Goal: Task Accomplishment & Management: Complete application form

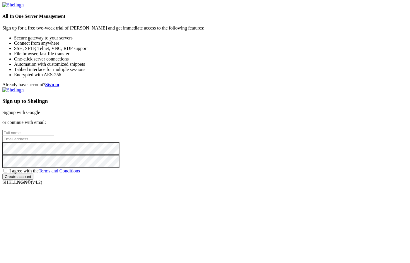
click at [54, 130] on input "text" at bounding box center [28, 133] width 52 height 6
paste input "[EMAIL_ADDRESS][DOMAIN_NAME]"
type input "[EMAIL_ADDRESS][DOMAIN_NAME]"
click at [54, 130] on input "text" at bounding box center [28, 133] width 52 height 6
type input "ى"
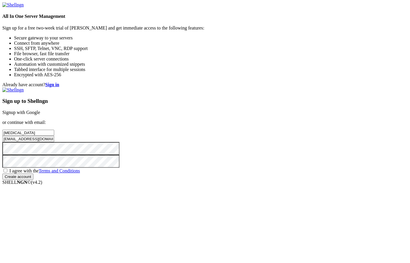
type input "nikita"
click at [80, 174] on span "I agree with the Terms and Conditions" at bounding box center [44, 171] width 71 height 5
click at [7, 173] on input "I agree with the Terms and Conditions" at bounding box center [6, 171] width 4 height 4
checkbox input "true"
click at [33, 180] on input "Create account" at bounding box center [17, 177] width 31 height 6
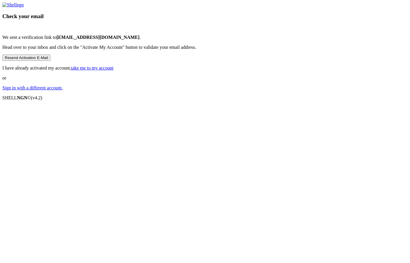
click at [50, 61] on button "Resend Activation E-Mail" at bounding box center [26, 58] width 48 height 6
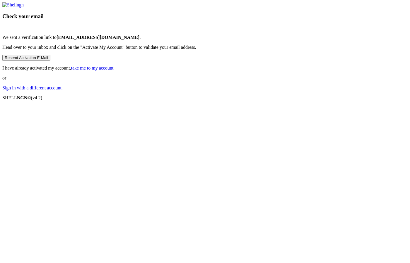
click at [50, 61] on button "Resend Activation E-Mail" at bounding box center [26, 58] width 48 height 6
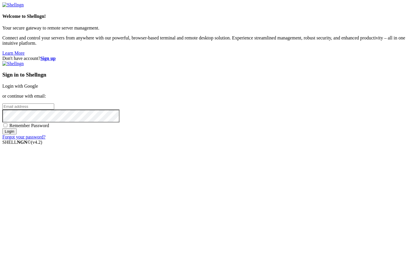
click at [54, 110] on input "email" at bounding box center [28, 107] width 52 height 6
paste input "[EMAIL_ADDRESS][DOMAIN_NAME]"
type input "[EMAIL_ADDRESS][DOMAIN_NAME]"
click at [212, 128] on div "Remember Password" at bounding box center [204, 126] width 405 height 6
click at [207, 140] on div "Don't have account? Sign up Sign in to Shellngn Login with Google or continue w…" at bounding box center [204, 98] width 405 height 84
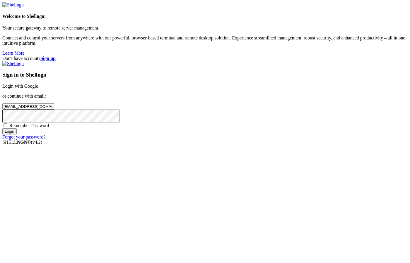
click at [49, 128] on span "Remember Password" at bounding box center [29, 125] width 40 height 5
click at [7, 127] on input "Remember Password" at bounding box center [6, 125] width 4 height 4
checkbox input "true"
click at [17, 135] on input "Login" at bounding box center [9, 131] width 14 height 6
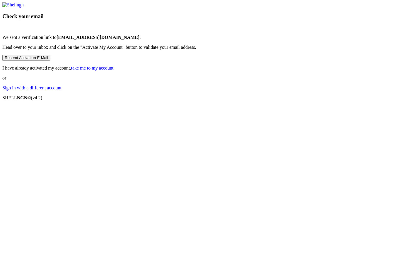
click at [50, 61] on button "Resend Activation E-Mail" at bounding box center [26, 58] width 48 height 6
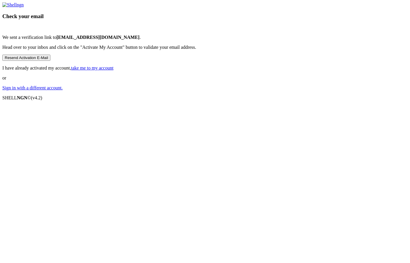
click at [50, 61] on button "Resend Activation E-Mail" at bounding box center [26, 58] width 48 height 6
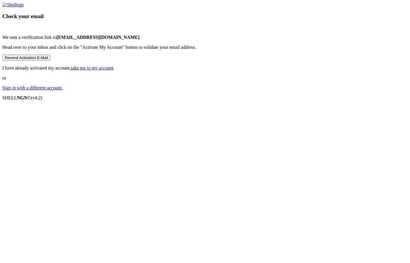
click at [50, 61] on button "Resend Activation E-Mail" at bounding box center [26, 58] width 48 height 6
